Goal: Information Seeking & Learning: Learn about a topic

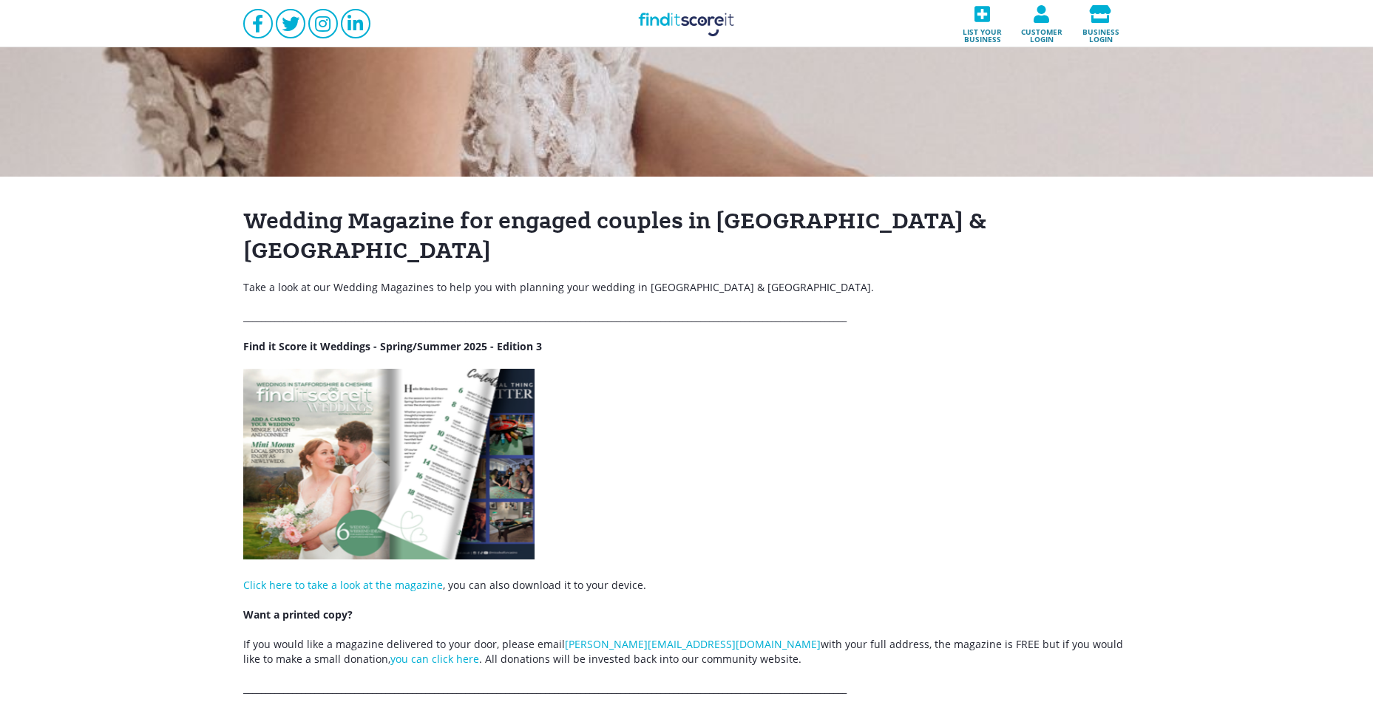
scroll to position [74, 0]
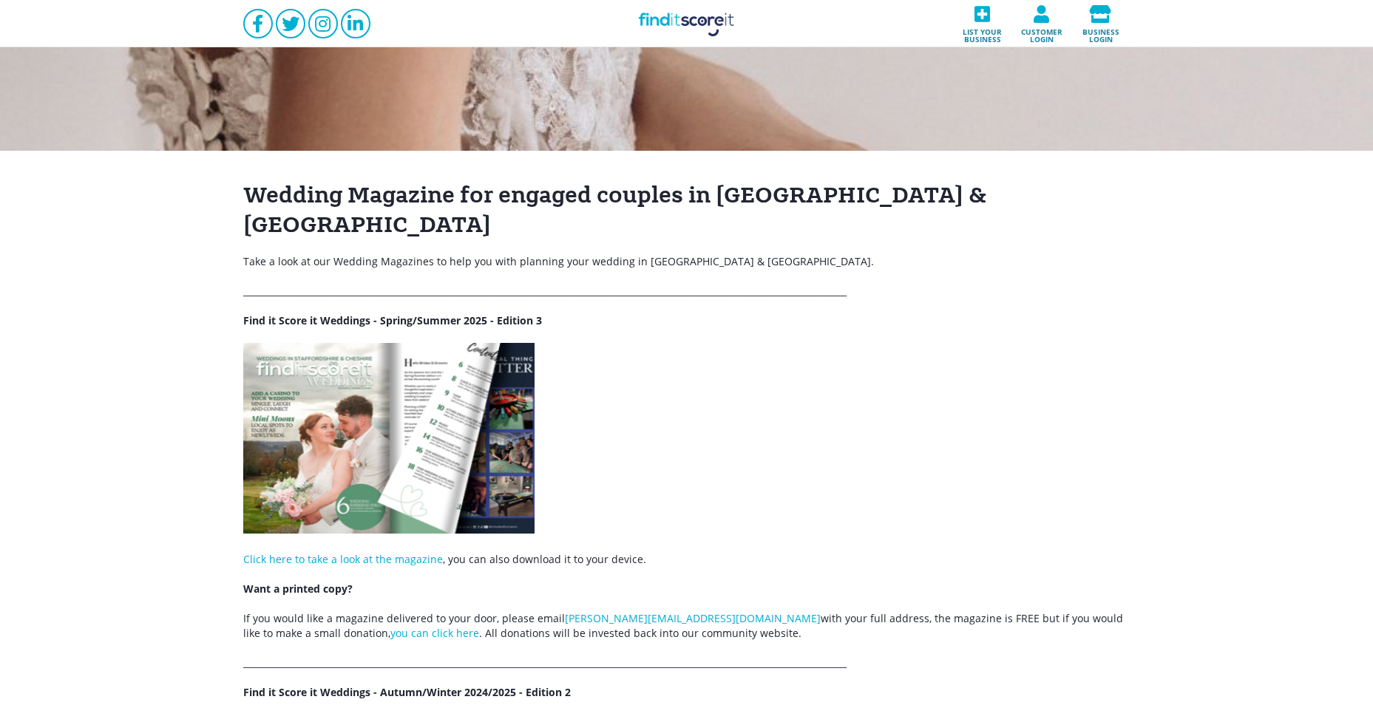
click at [345, 344] on img at bounding box center [388, 438] width 291 height 191
click at [417, 462] on img at bounding box center [388, 438] width 291 height 191
click at [390, 626] on link "you can click here" at bounding box center [434, 633] width 89 height 14
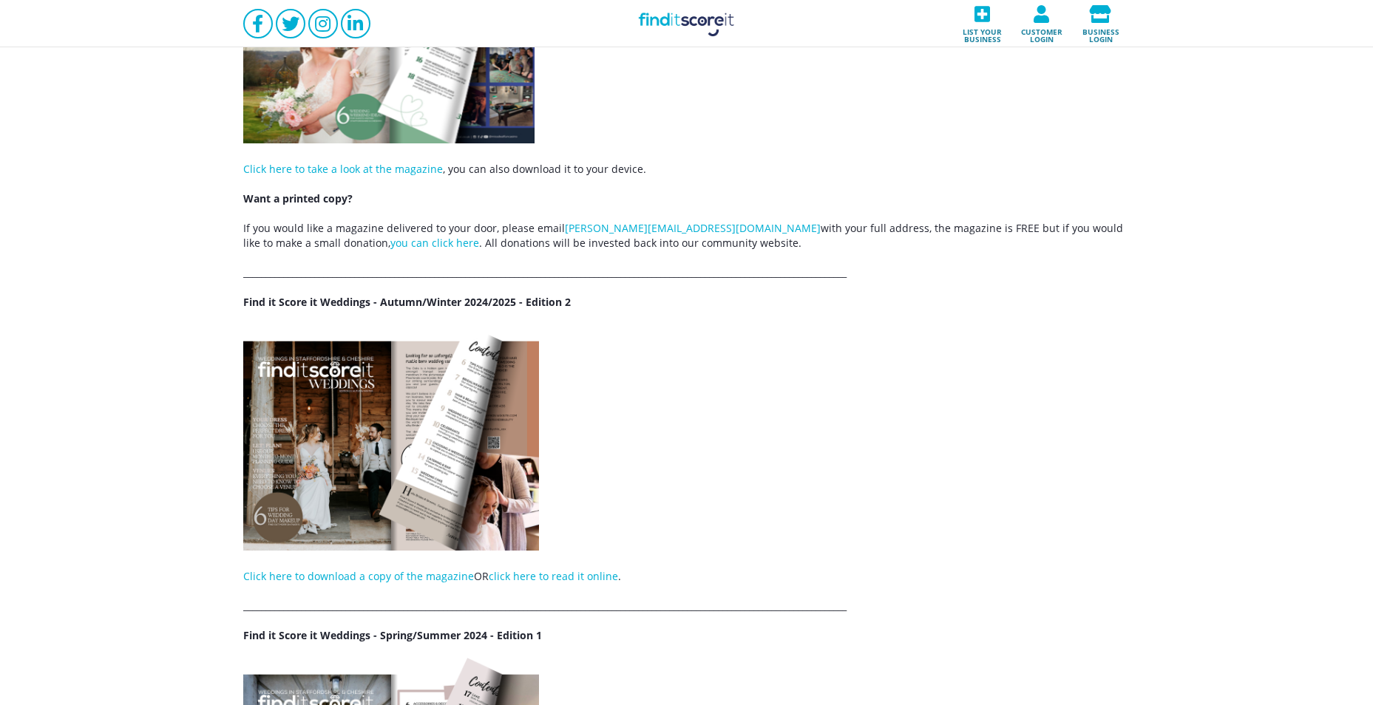
scroll to position [592, 0]
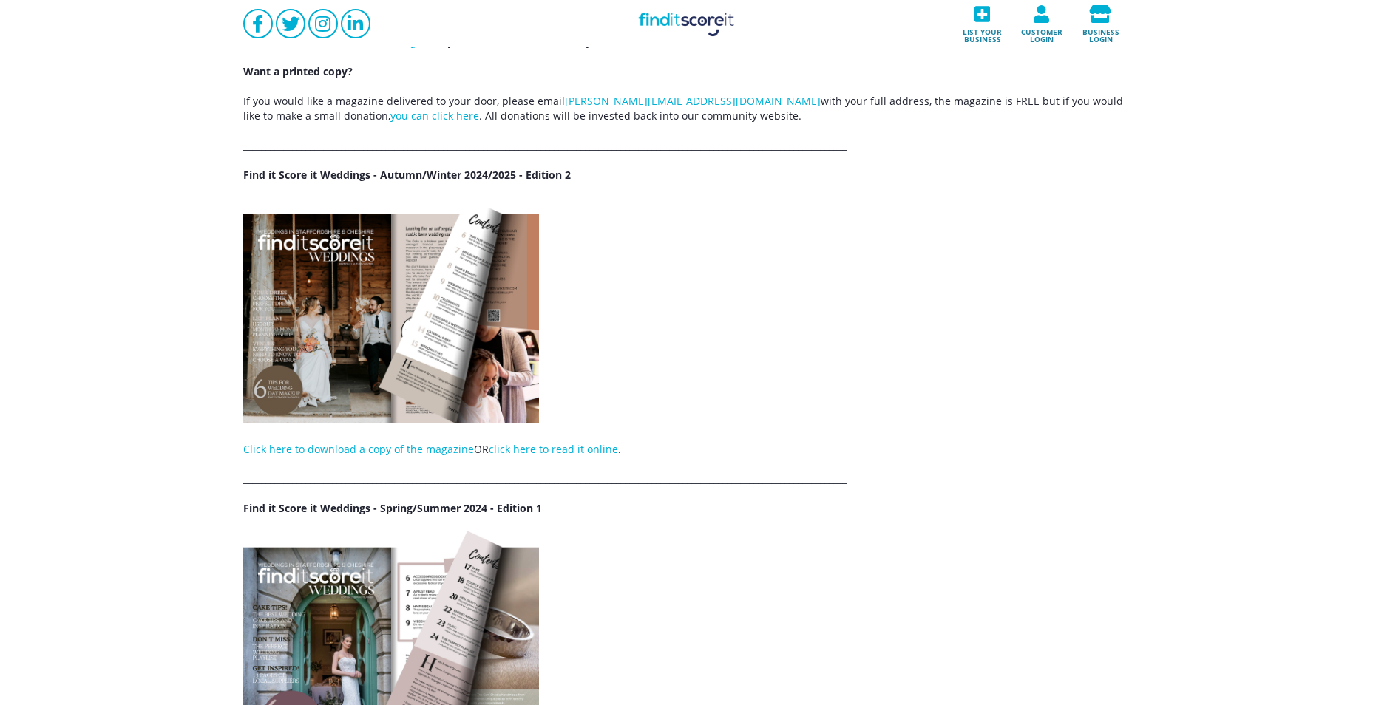
click at [596, 442] on link "click here to read it online" at bounding box center [553, 449] width 129 height 14
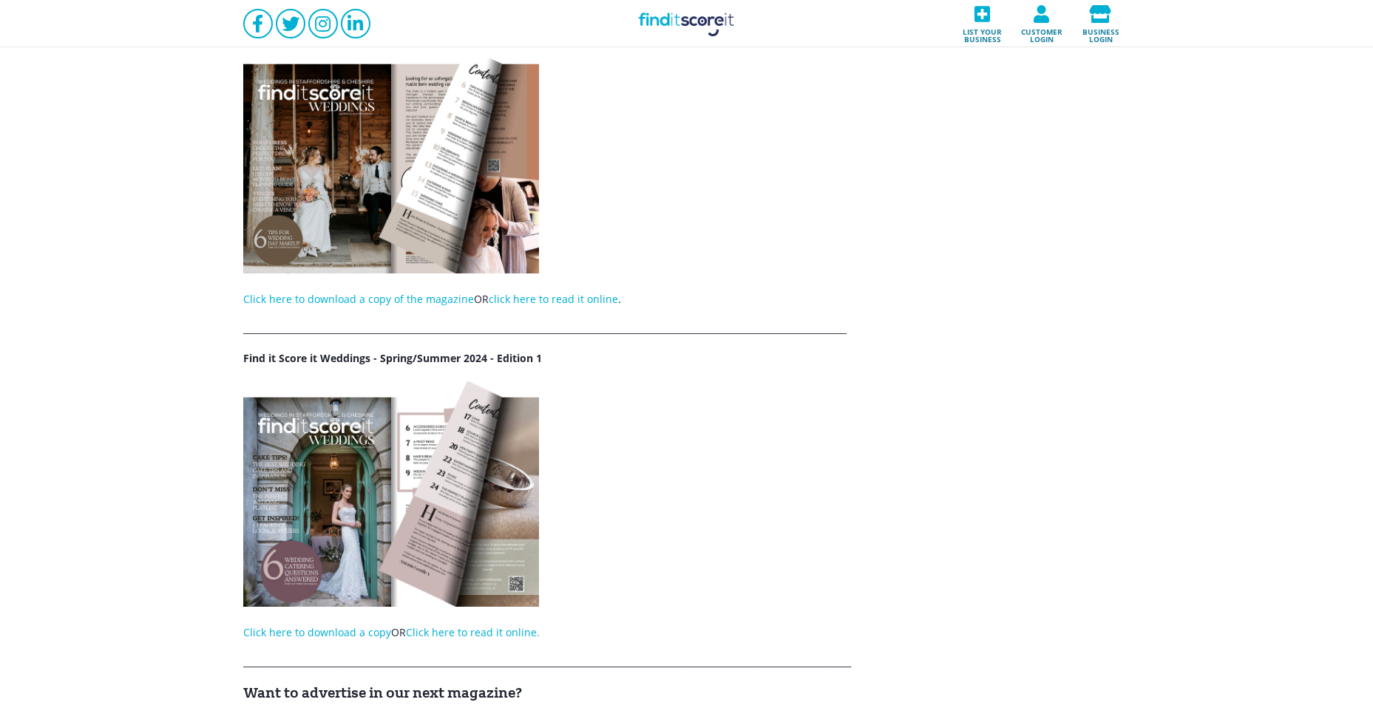
scroll to position [947, 0]
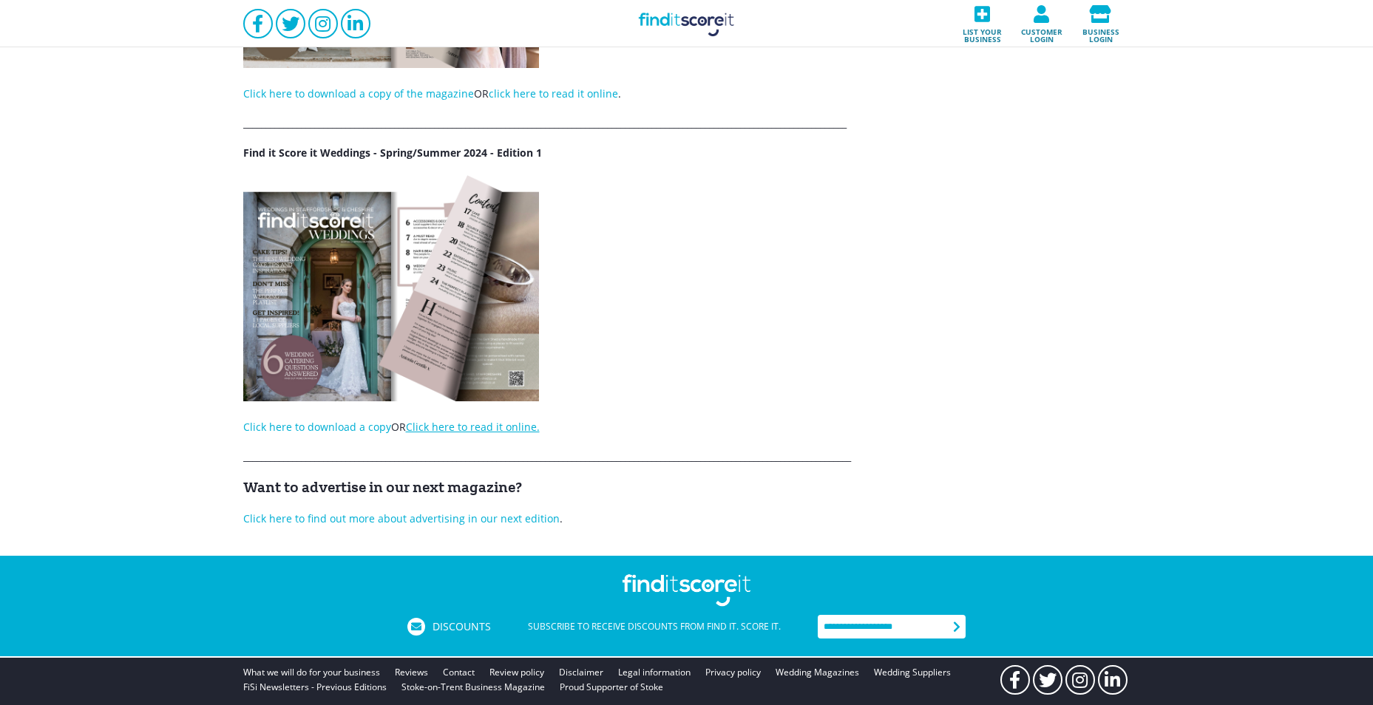
click at [480, 420] on link "Click here to read it online." at bounding box center [473, 427] width 134 height 14
